Goal: Navigation & Orientation: Find specific page/section

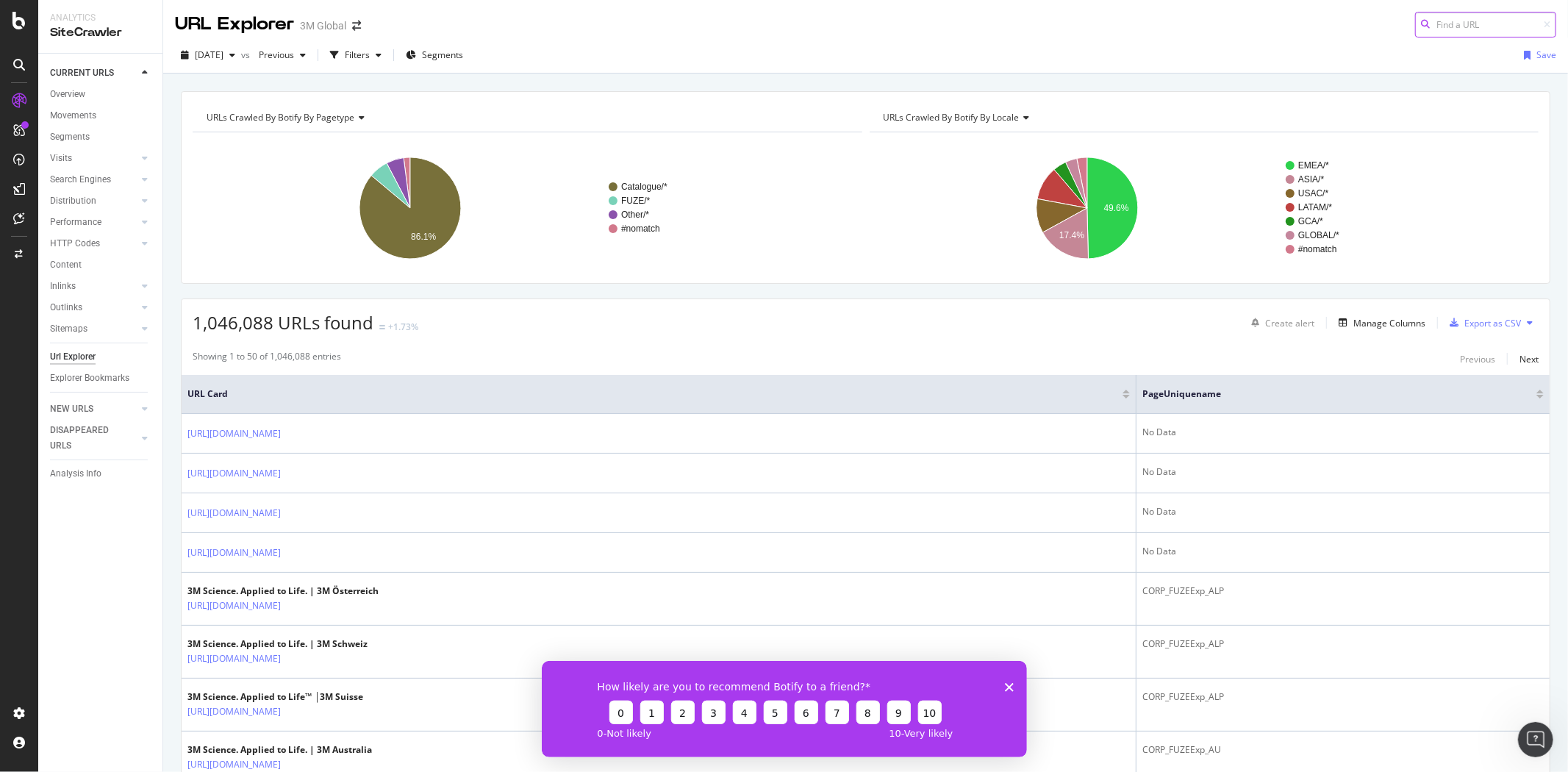
click at [707, 22] on input at bounding box center [1485, 25] width 141 height 26
paste input "[URL][DOMAIN_NAME]"
type input "[URL][DOMAIN_NAME]"
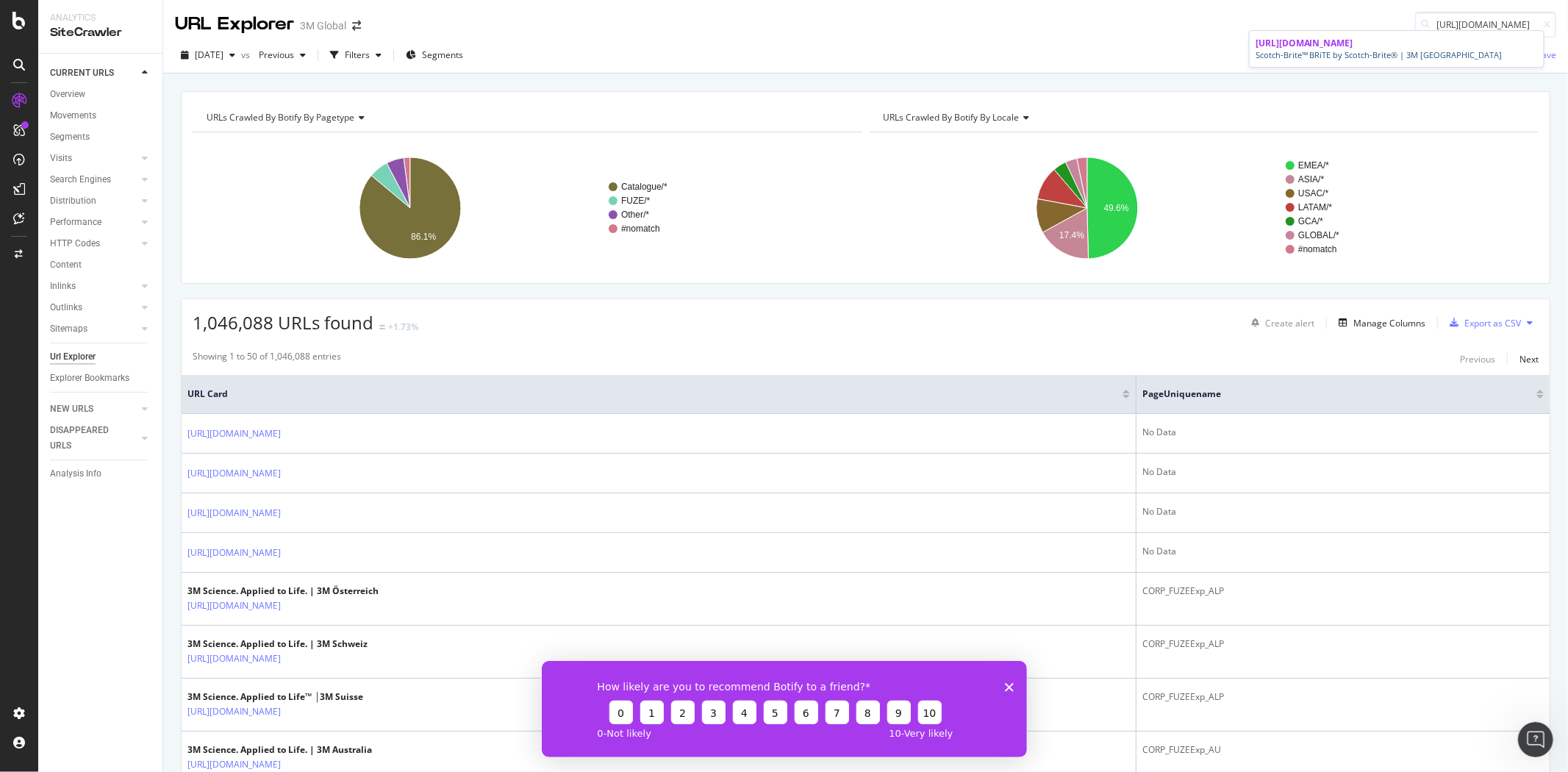
click at [707, 49] on div "[URL][DOMAIN_NAME]" at bounding box center [1396, 43] width 282 height 13
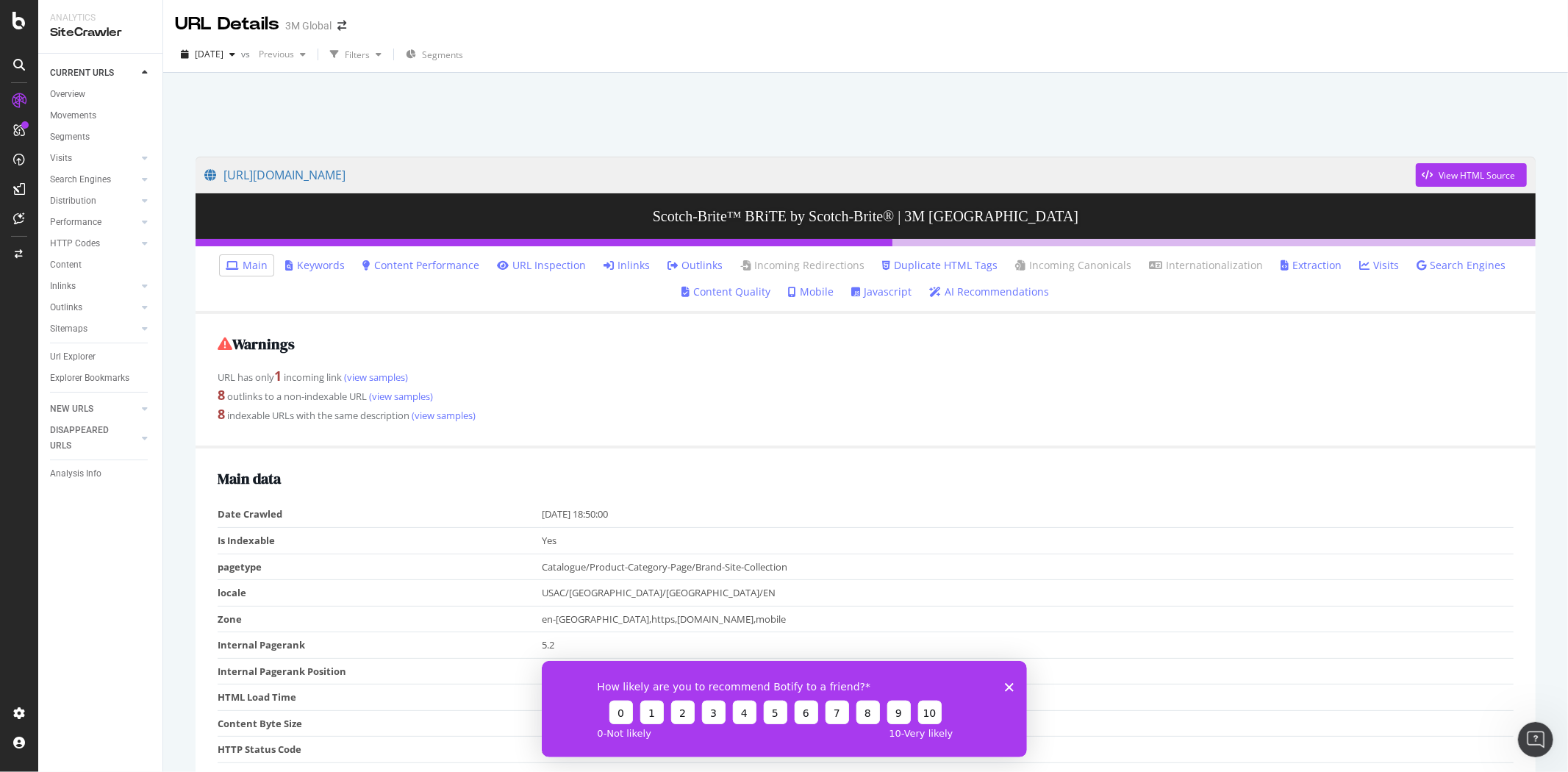
drag, startPoint x: 1075, startPoint y: 443, endPoint x: 1068, endPoint y: 231, distance: 212.1
click at [13, 99] on icon at bounding box center [19, 101] width 15 height 15
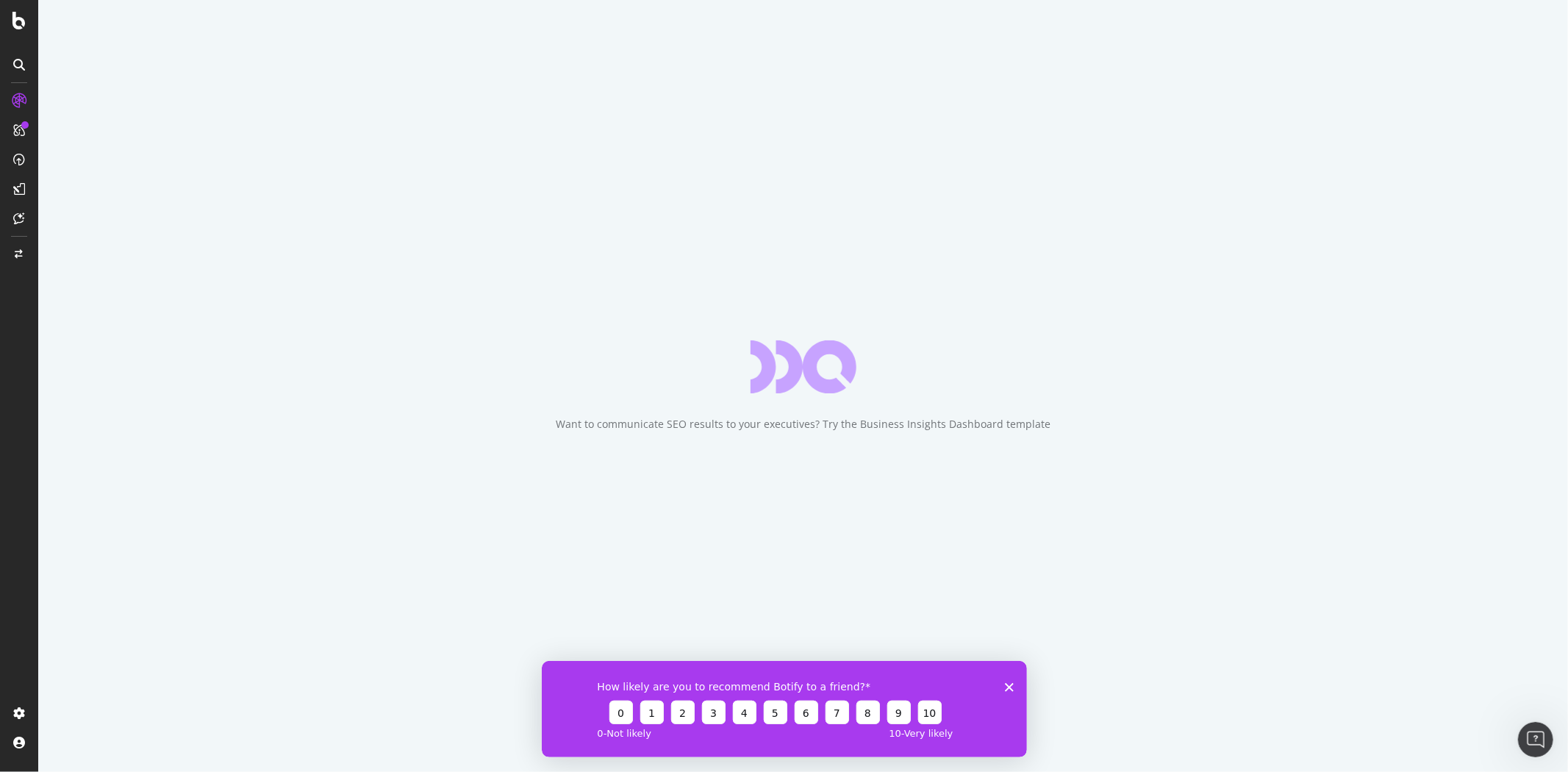
click at [707, 678] on div "How likely are you to recommend Botify to a friend? 0 1 2 3 4 5 6 7 8 9 10 0 - …" at bounding box center [783, 708] width 485 height 96
click at [707, 692] on div "How likely are you to recommend Botify to a friend? 0 1 2 3 4 5 6 7 8 9 10 0 - …" at bounding box center [783, 708] width 485 height 96
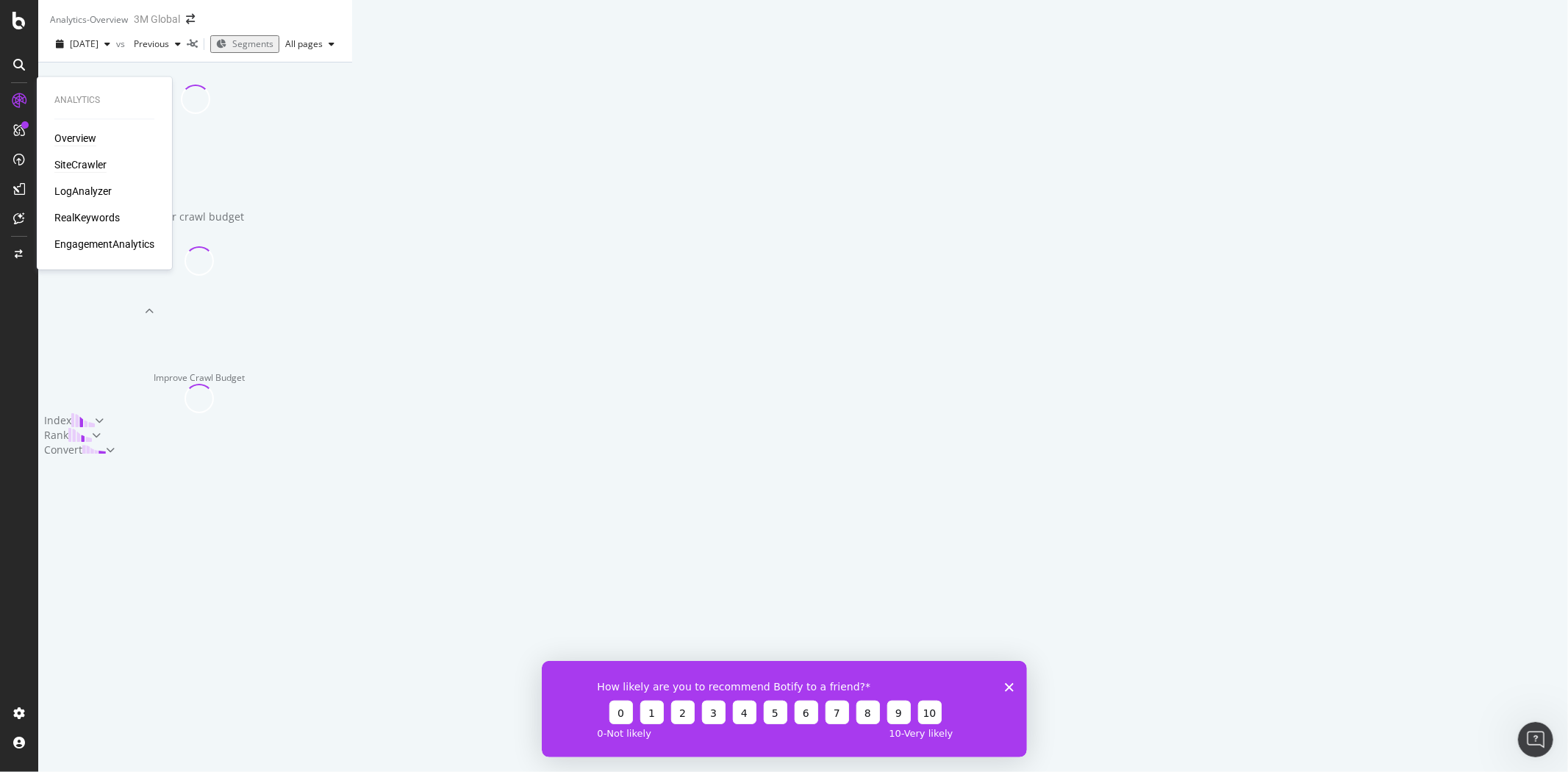
click at [63, 165] on div "SiteCrawler" at bounding box center [80, 165] width 52 height 15
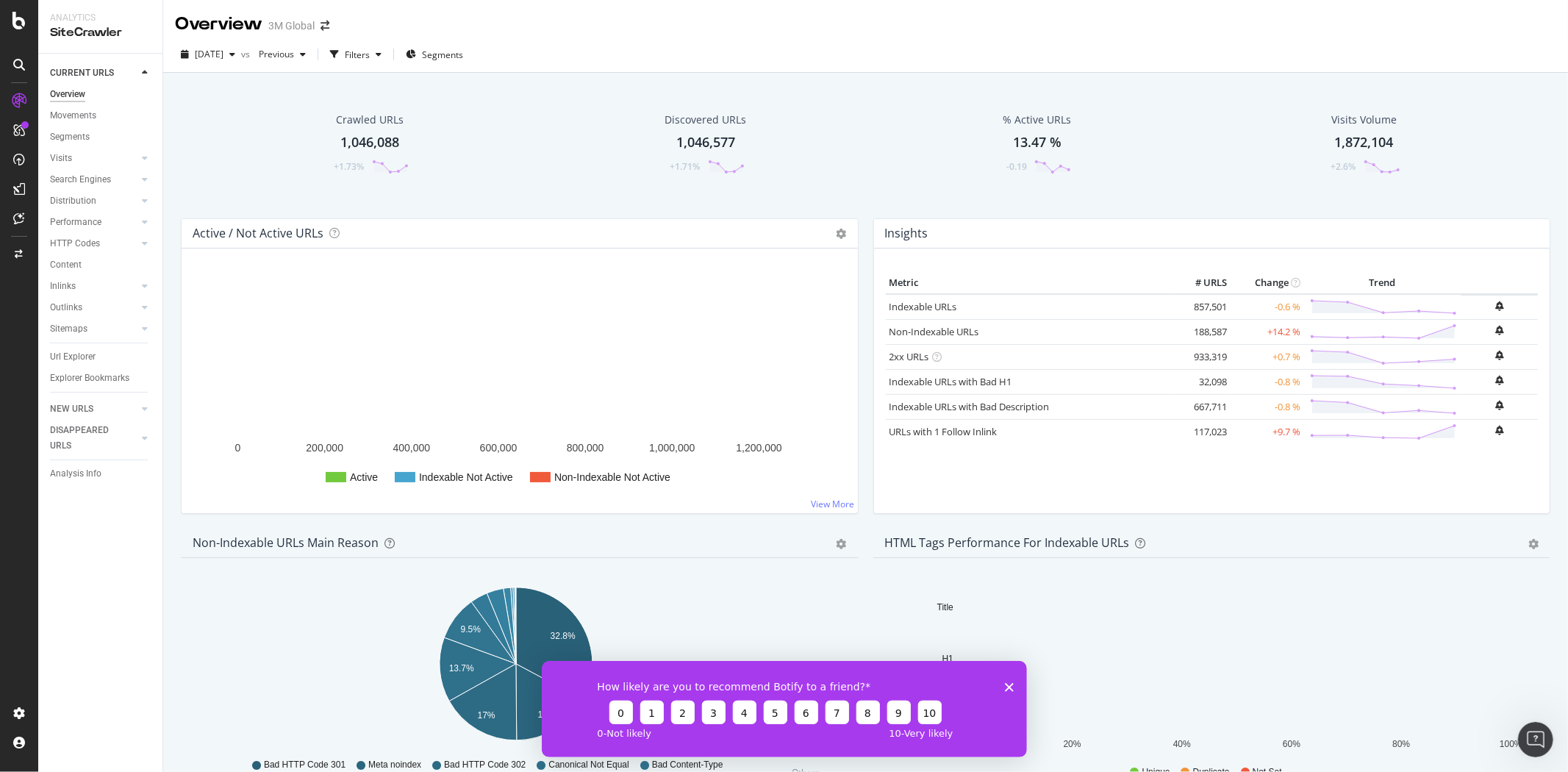
scroll to position [245, 0]
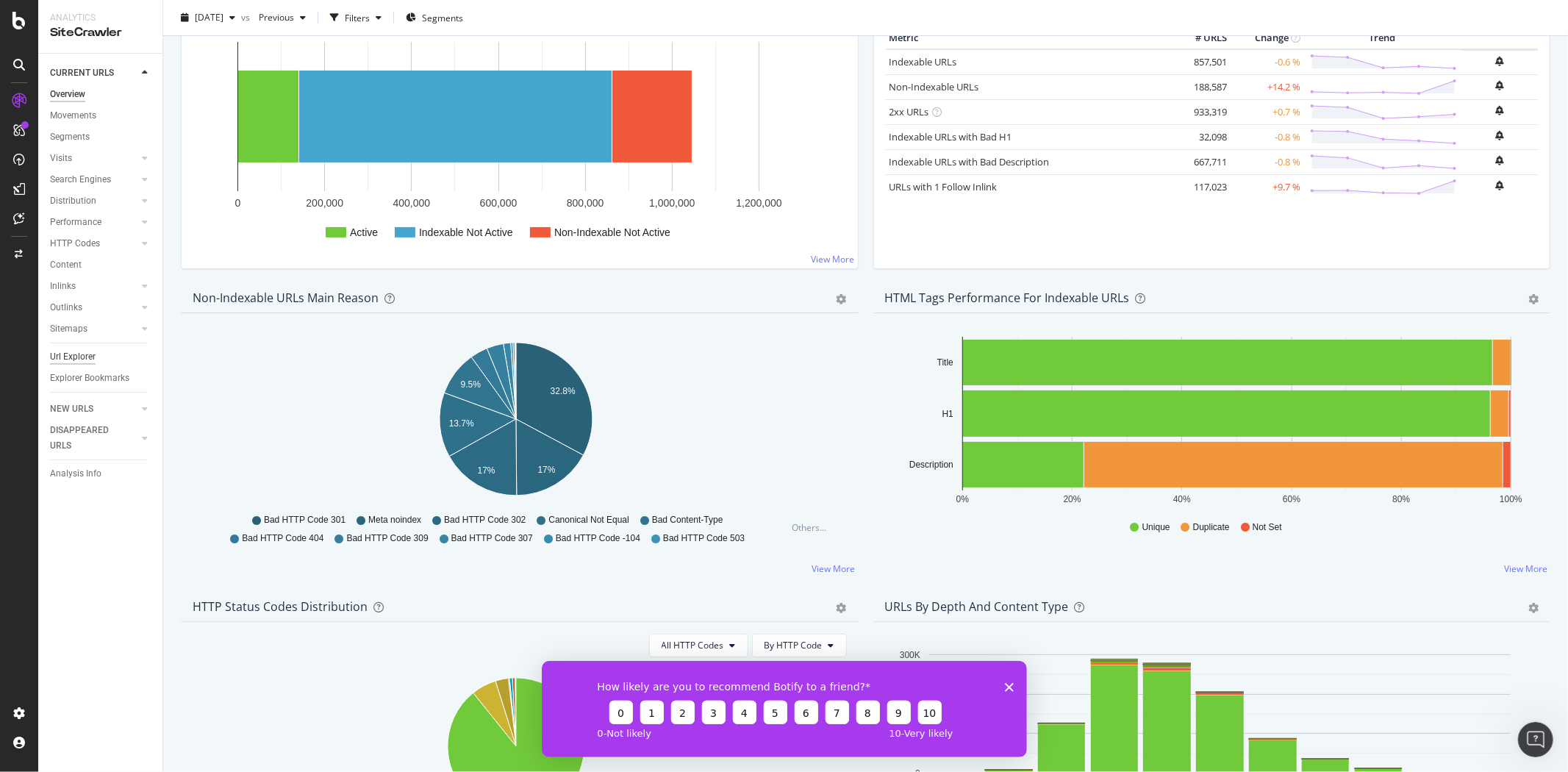
click at [65, 349] on div "Url Explorer" at bounding box center [72, 357] width 45 height 16
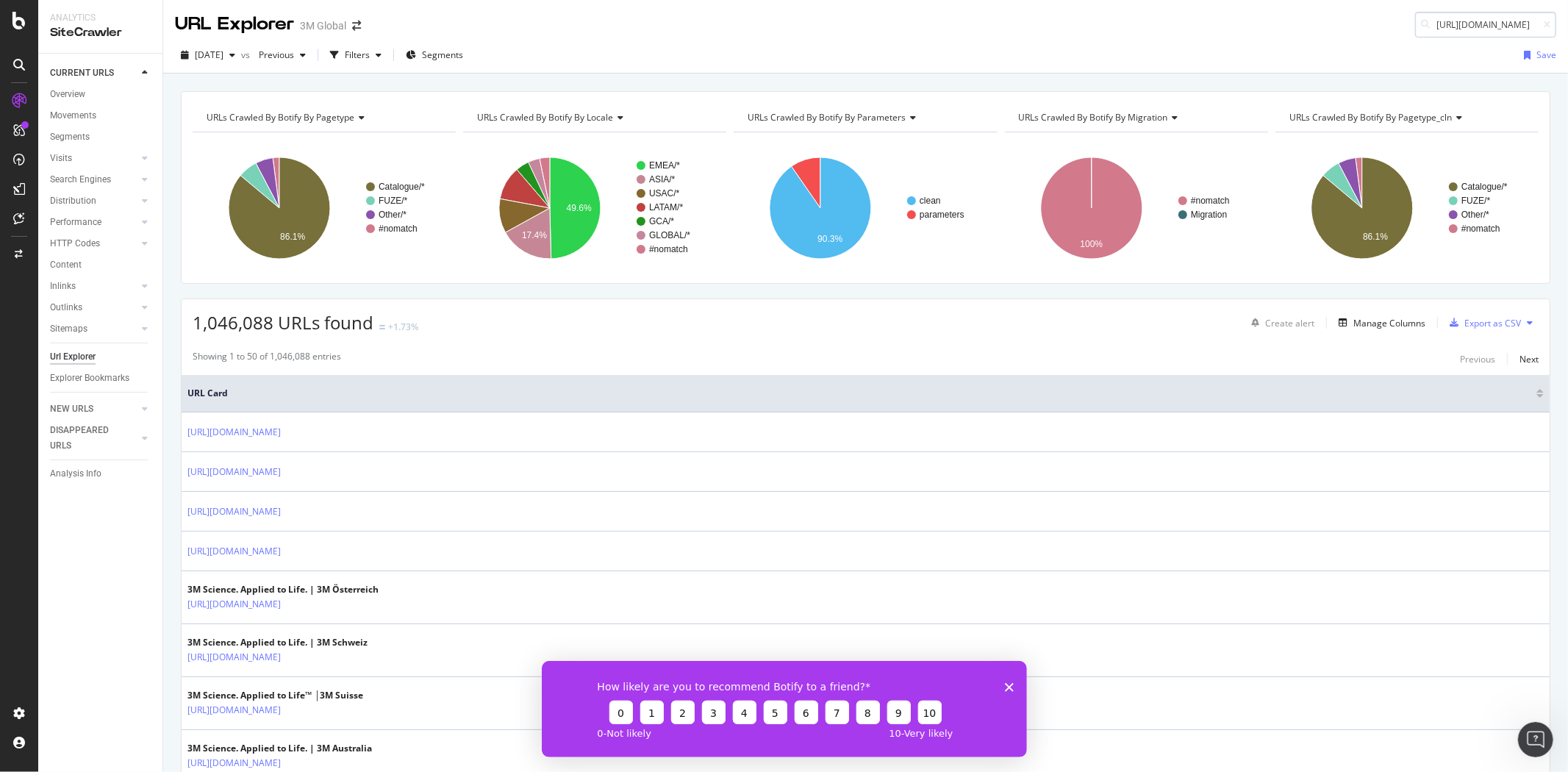
scroll to position [0, 144]
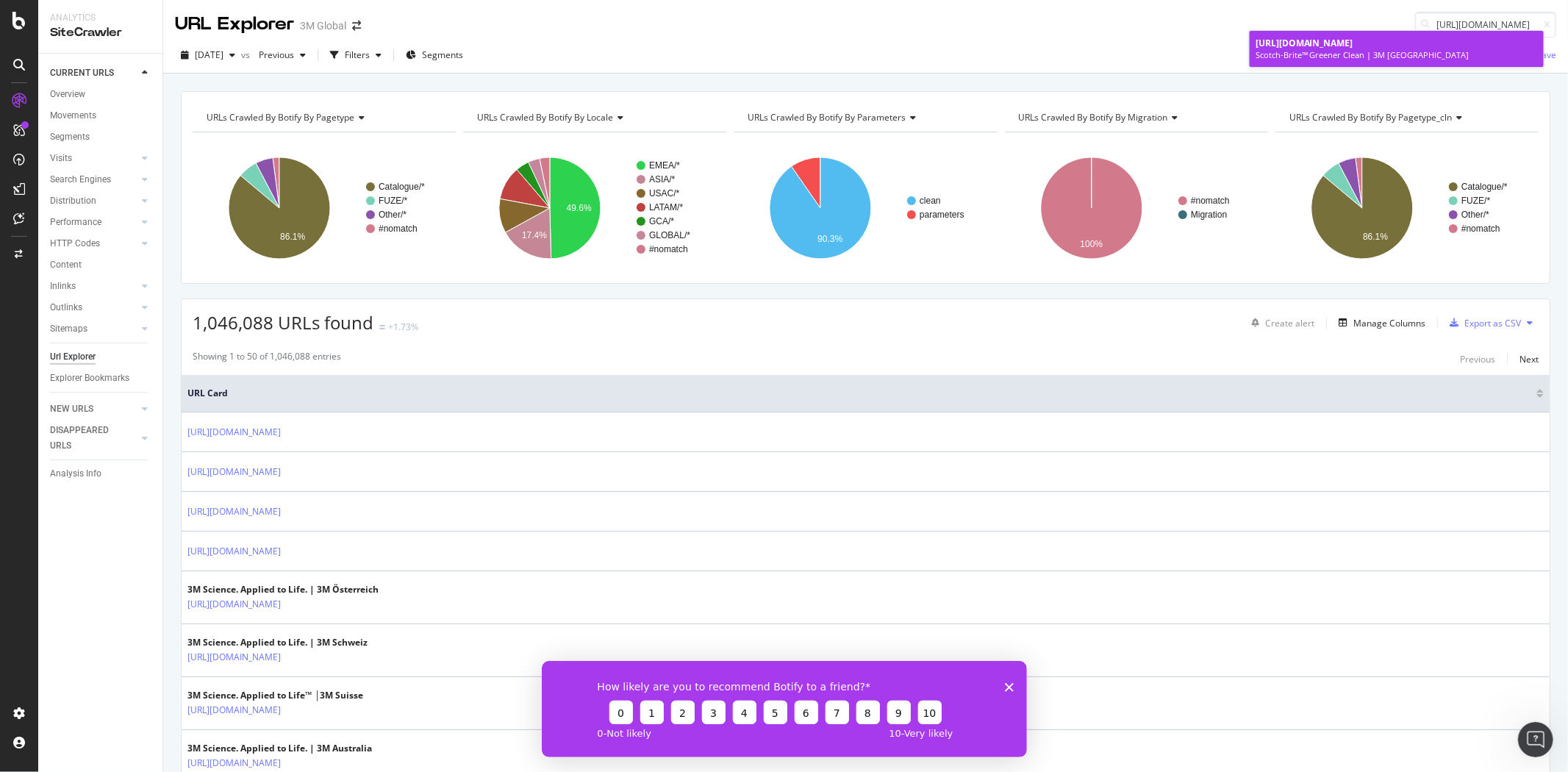
type input "[URL][DOMAIN_NAME]"
click at [707, 49] on div "Scotch-Brite™ Greener Clean | 3M [GEOGRAPHIC_DATA]" at bounding box center [1396, 55] width 282 height 12
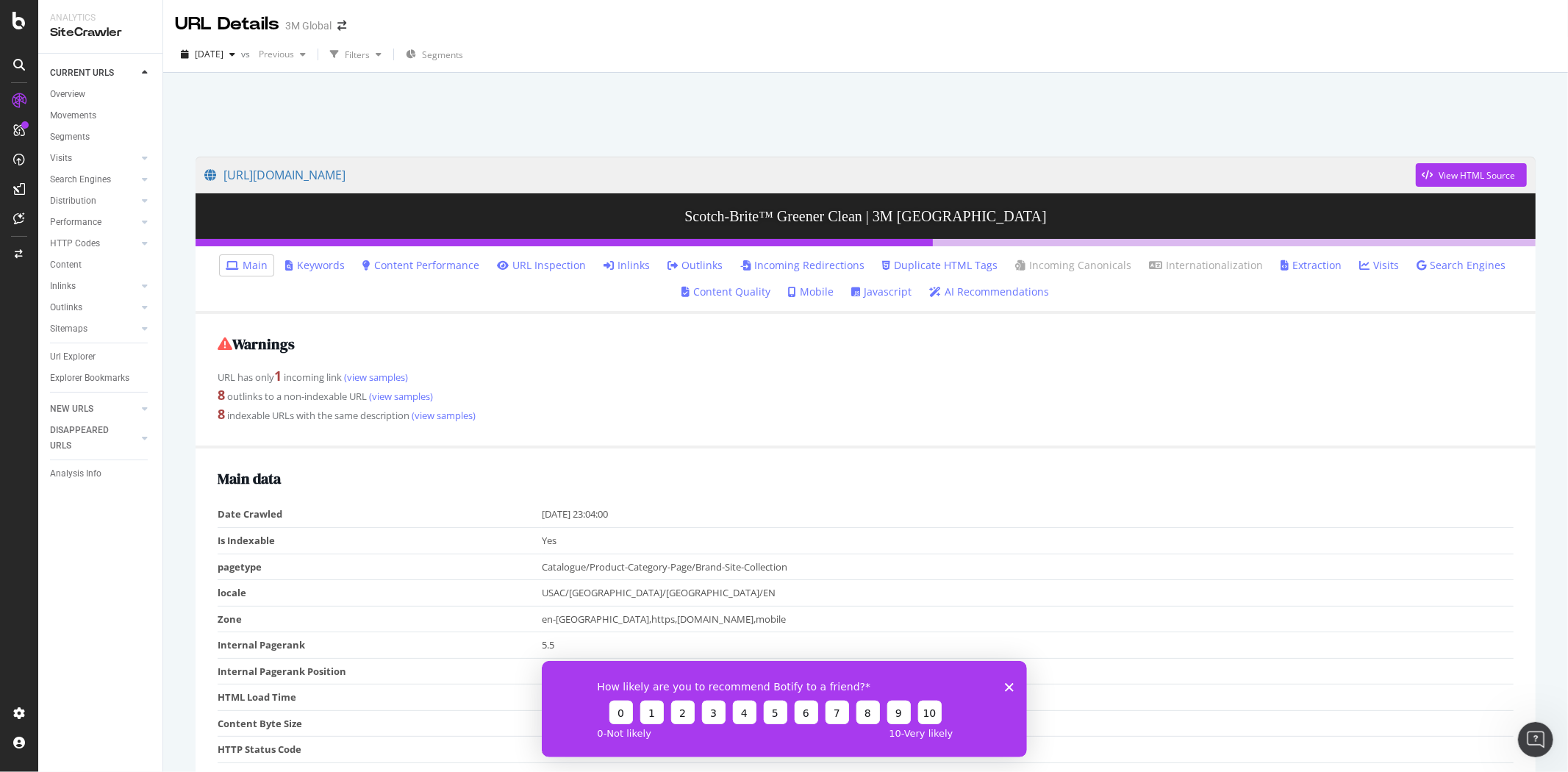
click at [707, 689] on icon "Close survey" at bounding box center [1009, 687] width 9 height 9
